Goal: Task Accomplishment & Management: Complete application form

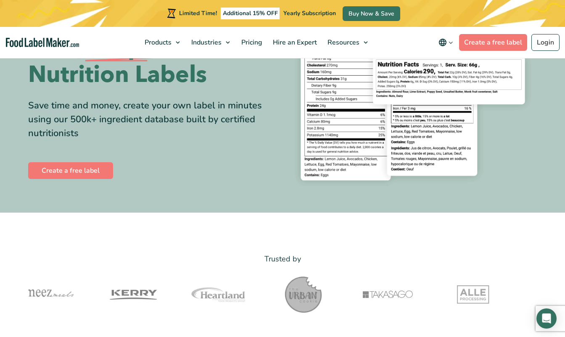
scroll to position [126, 0]
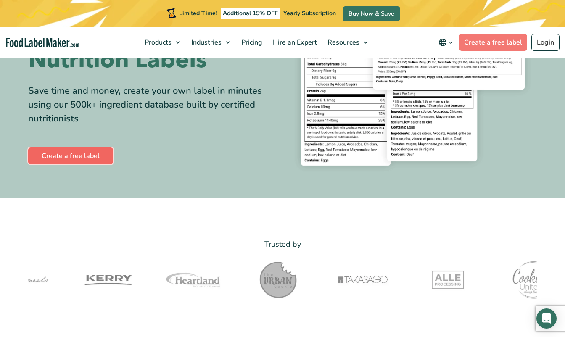
click at [101, 159] on link "Create a free label" at bounding box center [70, 156] width 85 height 17
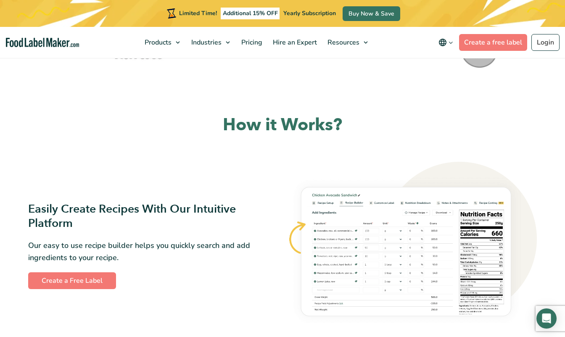
scroll to position [421, 0]
